Goal: Task Accomplishment & Management: Complete application form

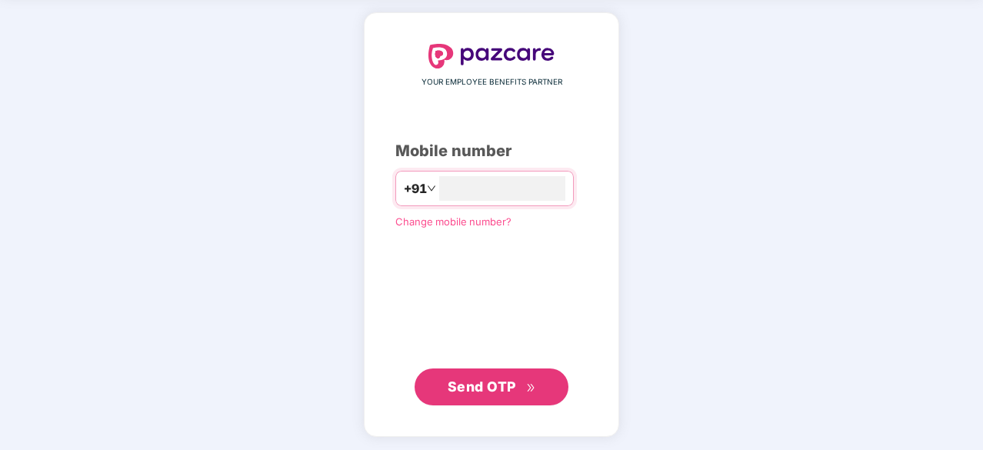
type input "**********"
click at [488, 378] on span "Send OTP" at bounding box center [482, 386] width 68 height 16
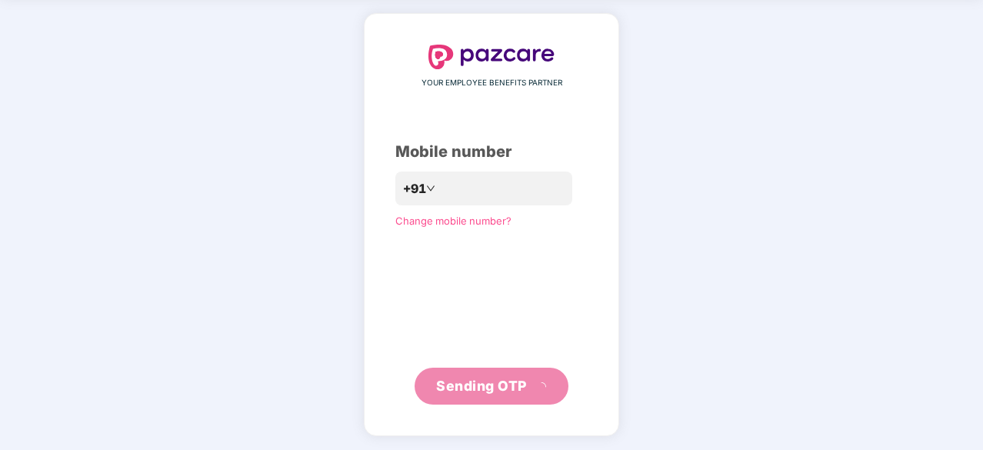
scroll to position [51, 0]
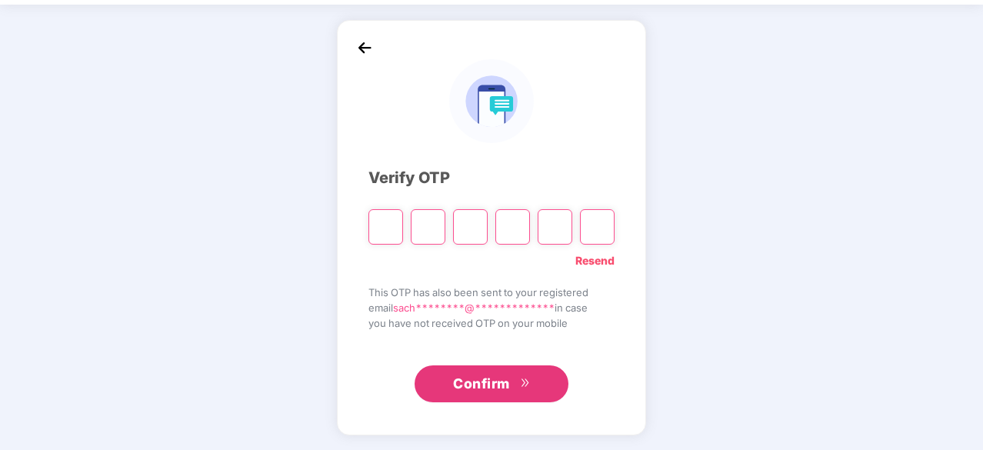
type input "*"
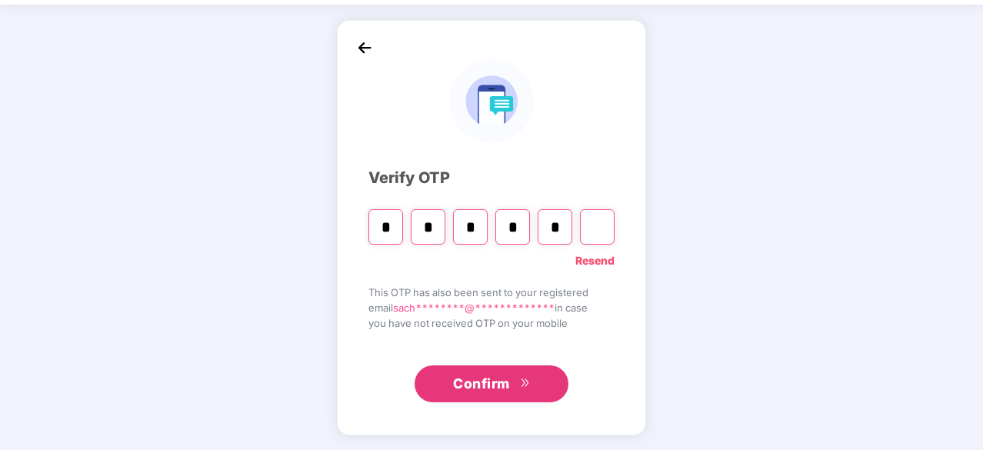
type input "*"
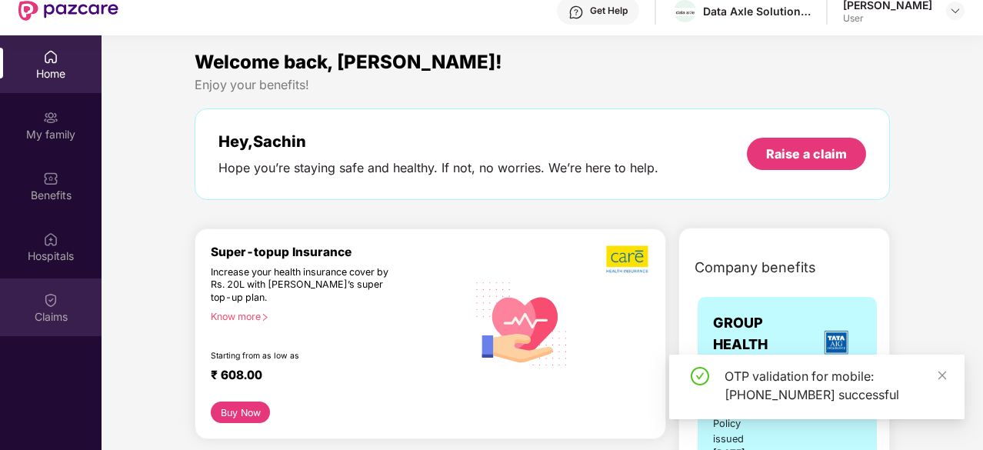
click at [52, 292] on img at bounding box center [50, 299] width 15 height 15
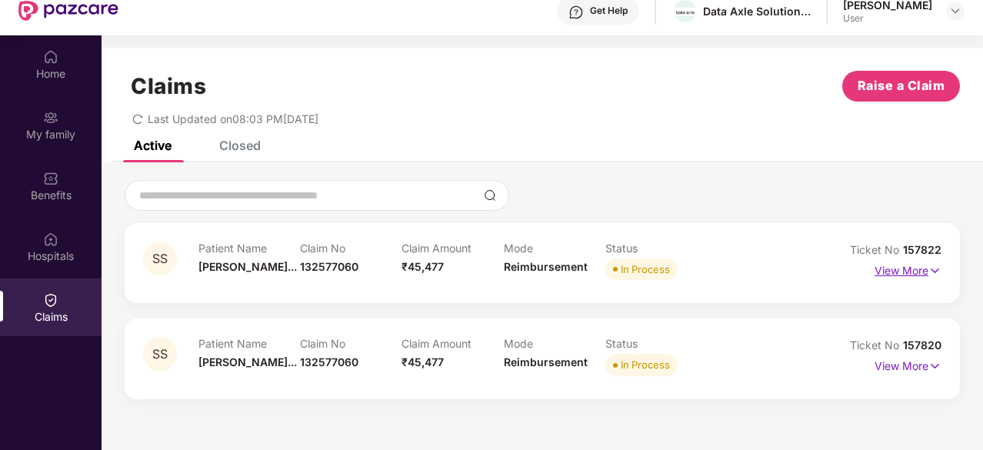
click at [939, 269] on img at bounding box center [935, 270] width 13 height 17
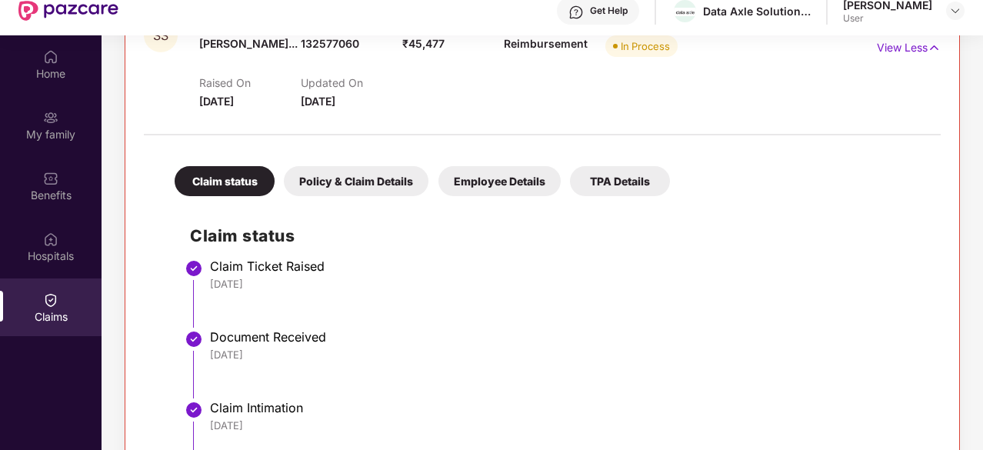
scroll to position [77, 0]
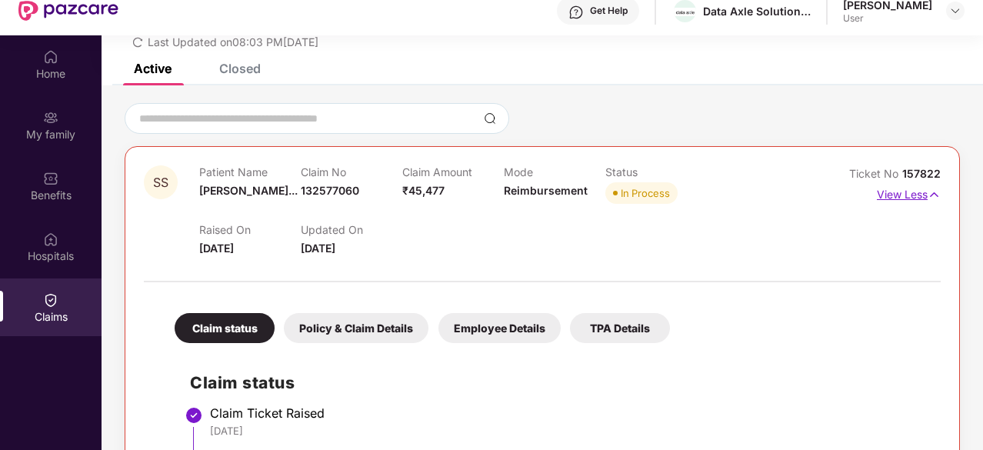
click at [934, 192] on img at bounding box center [934, 194] width 13 height 17
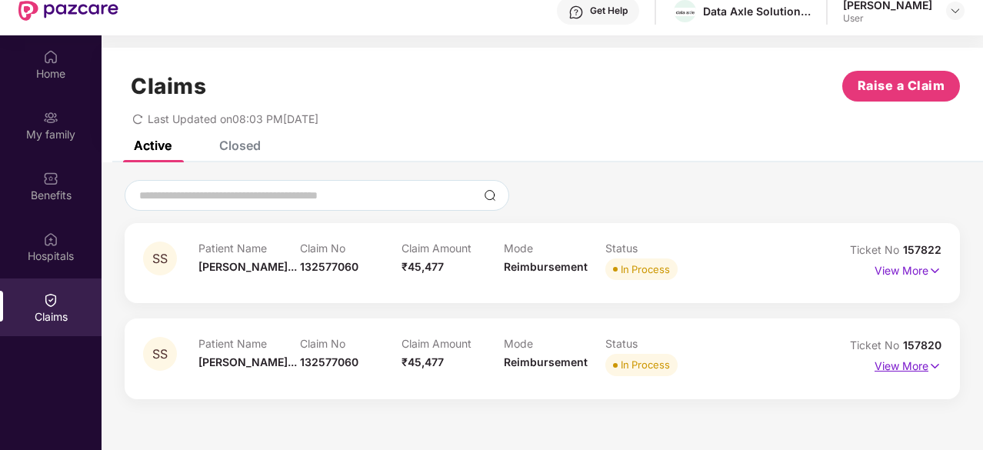
click at [940, 368] on img at bounding box center [935, 366] width 13 height 17
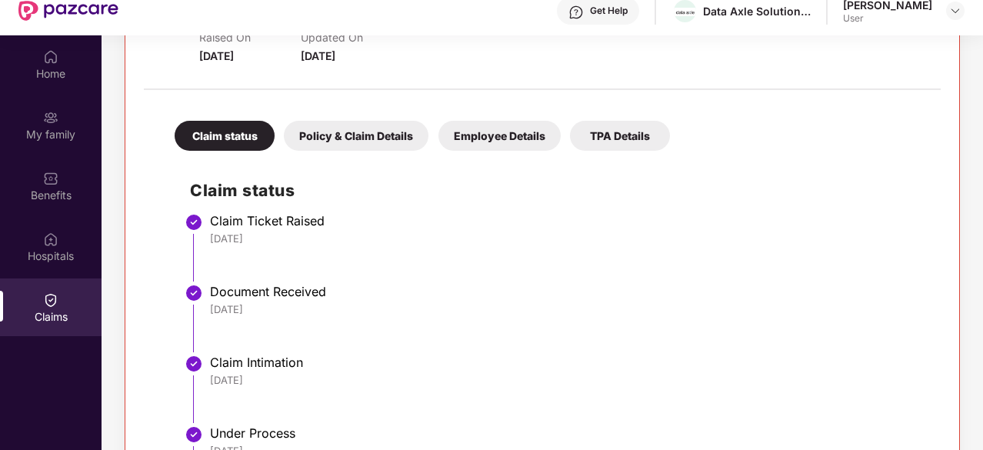
scroll to position [228, 0]
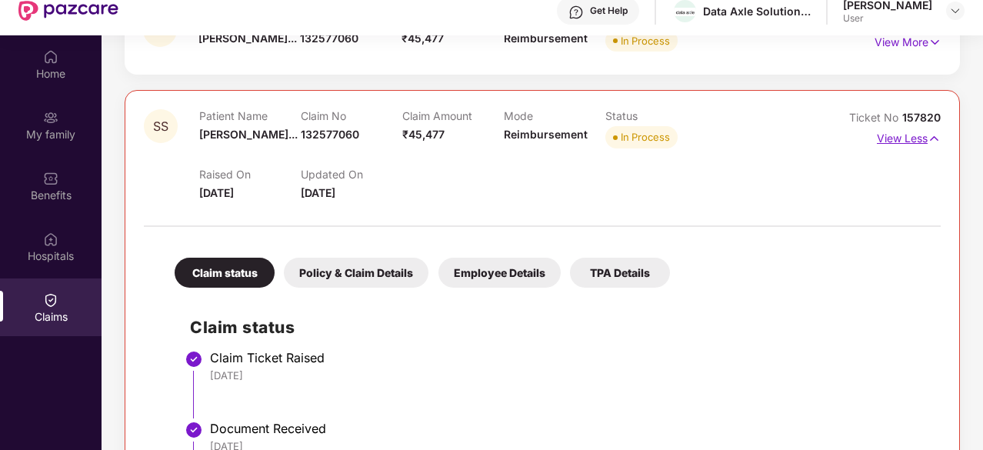
click at [931, 137] on img at bounding box center [934, 138] width 13 height 17
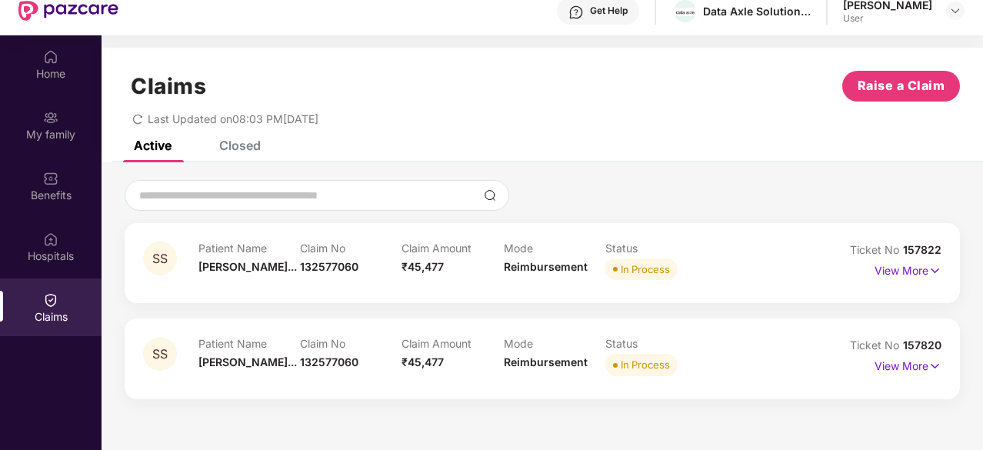
click at [48, 295] on img at bounding box center [50, 299] width 15 height 15
click at [914, 91] on span "Raise a Claim" at bounding box center [902, 85] width 88 height 19
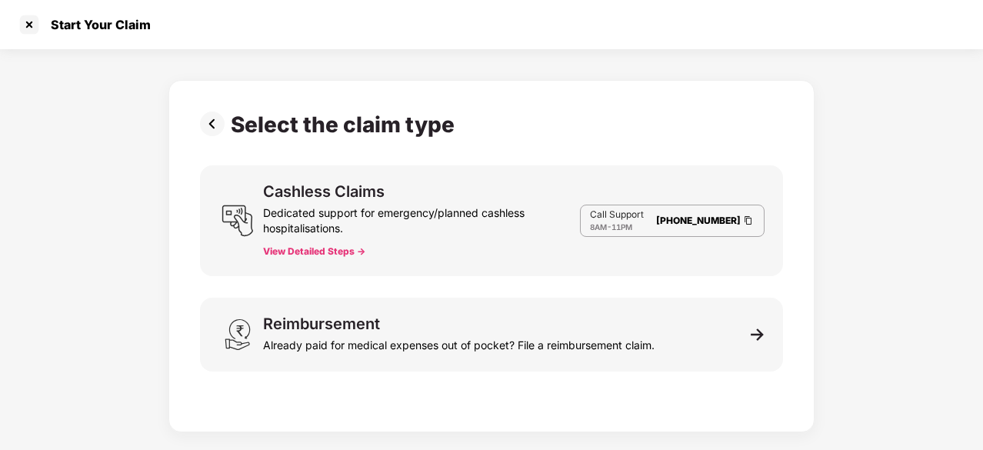
scroll to position [2, 0]
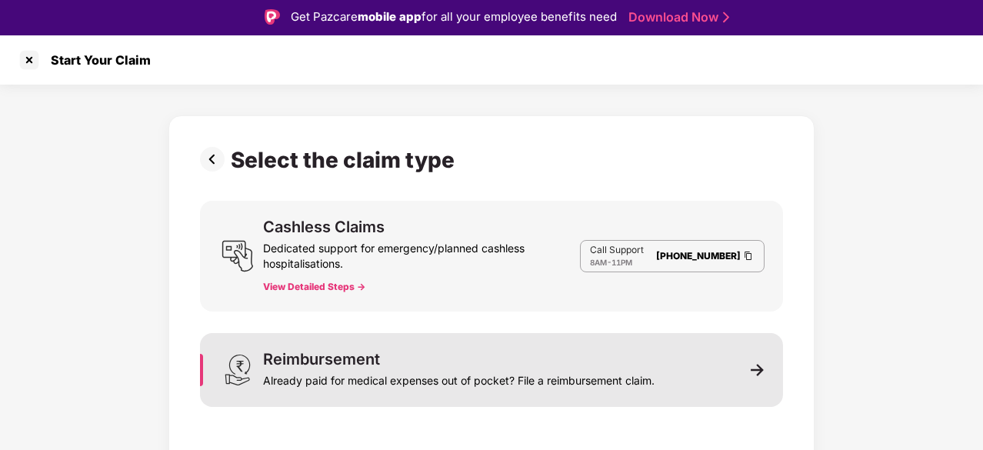
click at [757, 369] on img at bounding box center [758, 370] width 14 height 14
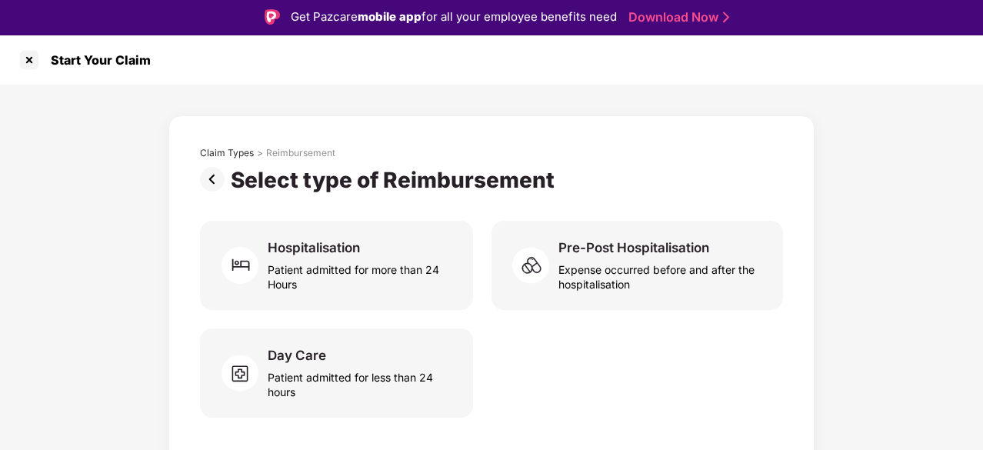
scroll to position [37, 0]
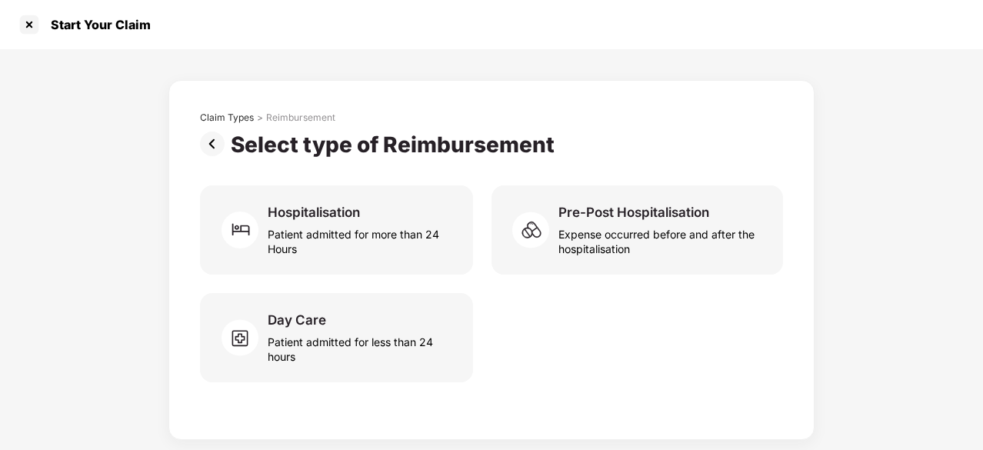
click at [452, 148] on div "Select type of Reimbursement" at bounding box center [396, 145] width 330 height 26
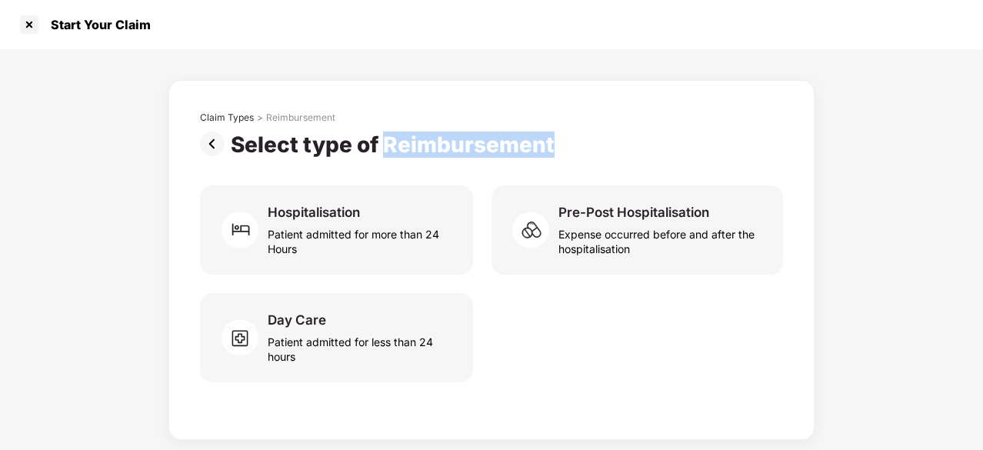
click at [452, 148] on div "Select type of Reimbursement" at bounding box center [396, 145] width 330 height 26
copy div "Reimbursement"
click at [212, 145] on img at bounding box center [215, 144] width 31 height 25
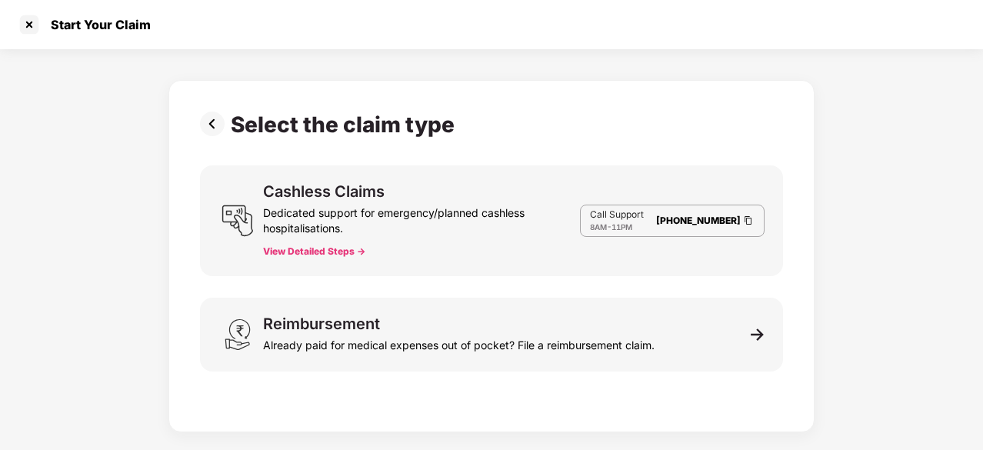
click at [218, 121] on img at bounding box center [215, 124] width 31 height 25
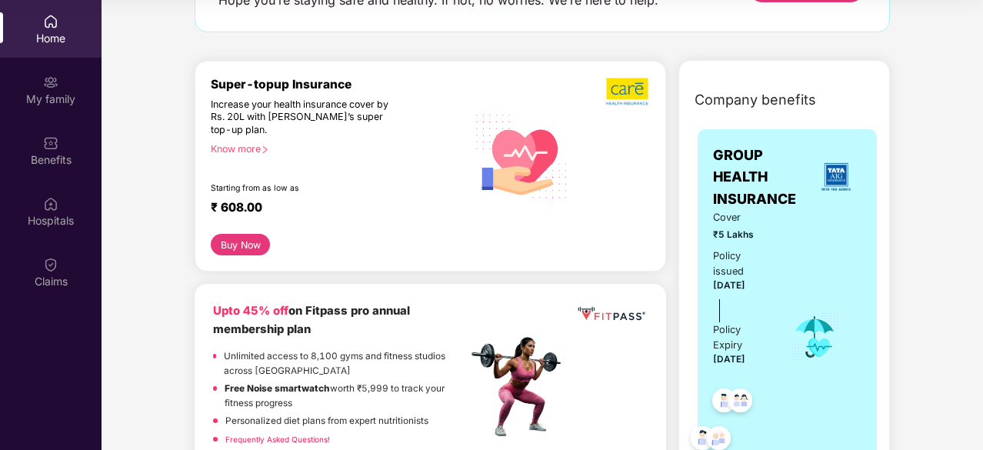
scroll to position [154, 0]
